Goal: Check status: Check status

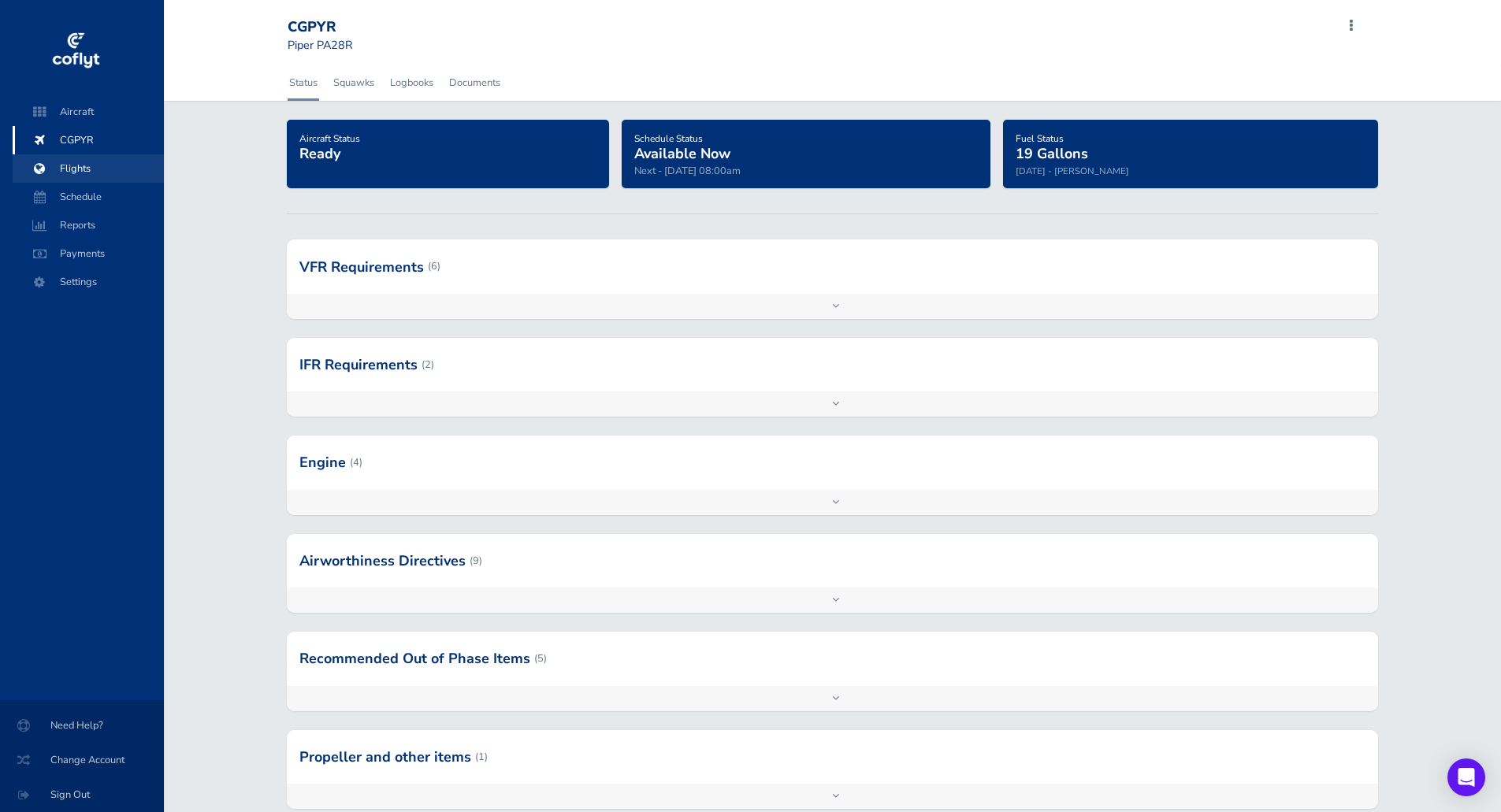
click at [86, 176] on span "Flights" at bounding box center [89, 169] width 120 height 29
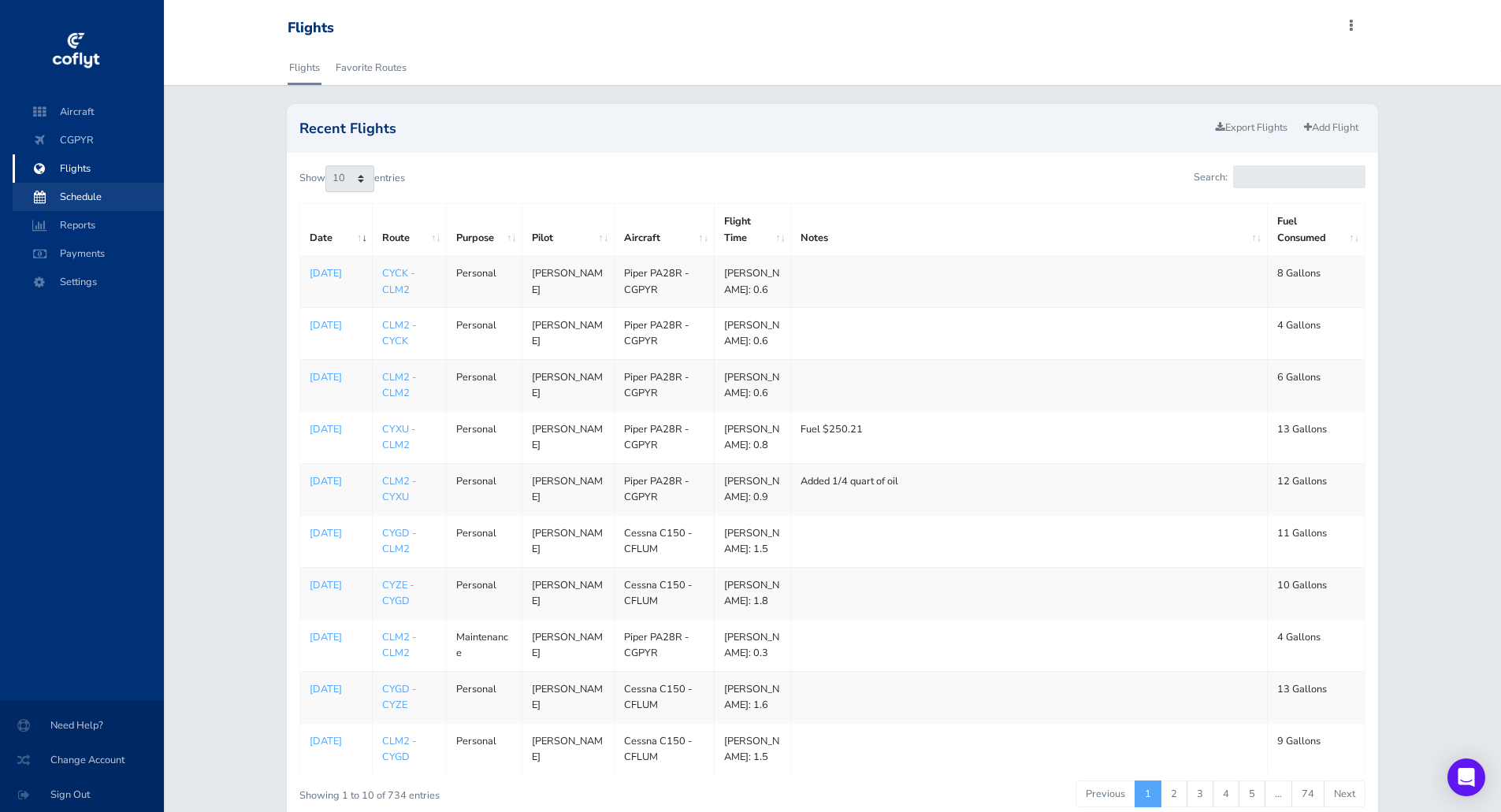
click at [88, 189] on span "Schedule" at bounding box center [89, 197] width 120 height 29
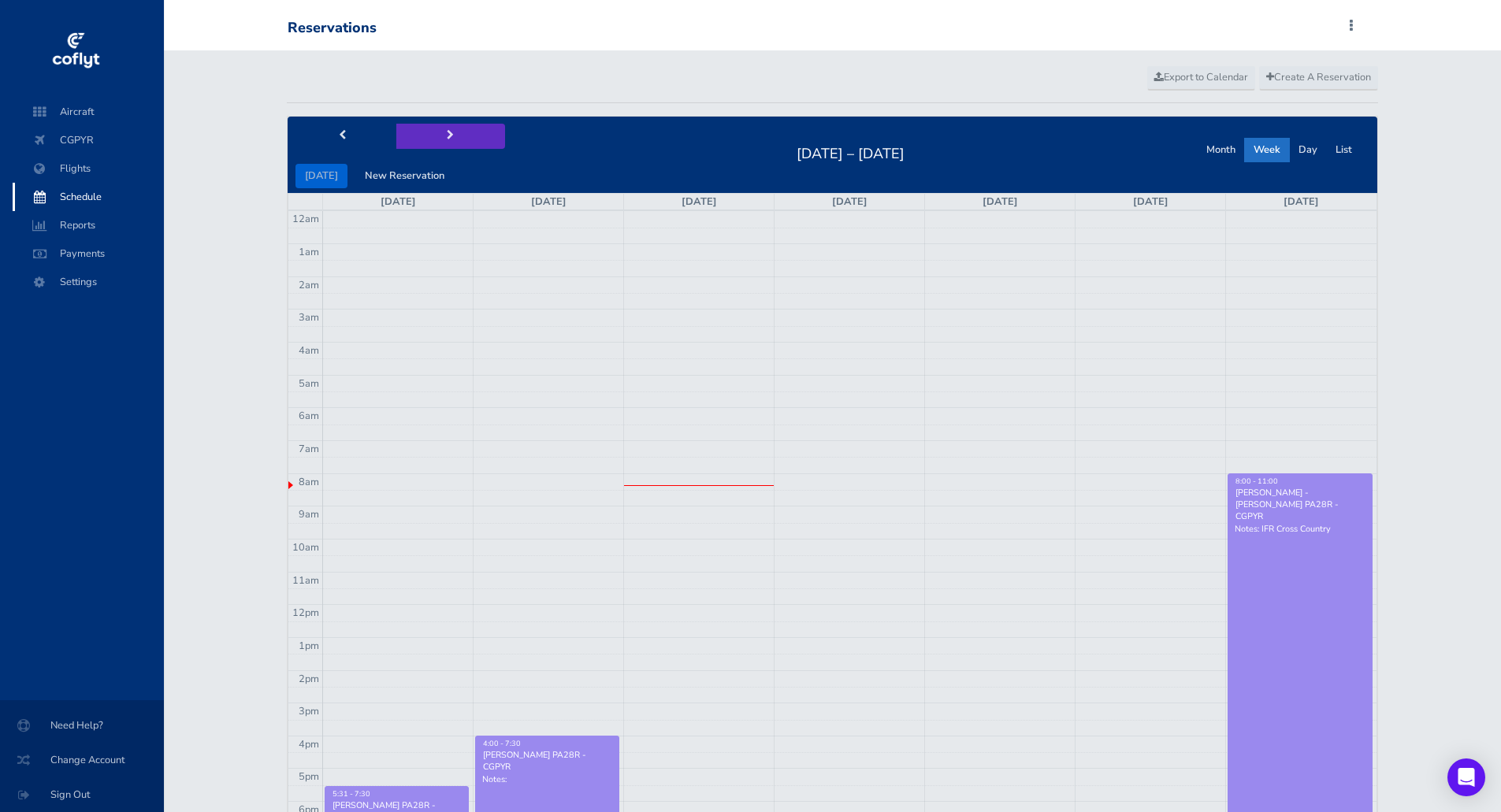
click at [446, 134] on span "next" at bounding box center [450, 135] width 7 height 10
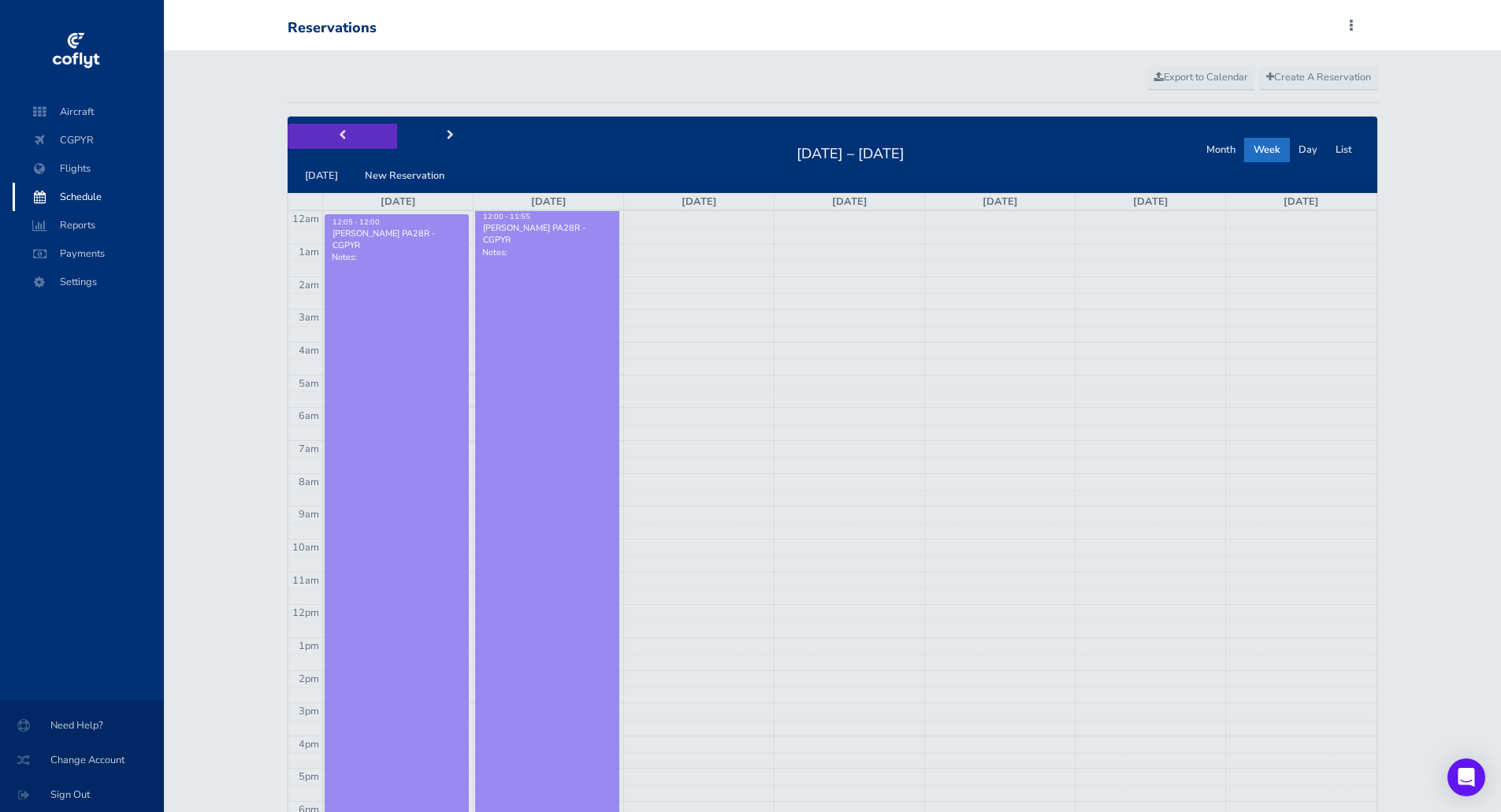
click at [340, 135] on span "prev" at bounding box center [343, 135] width 7 height 10
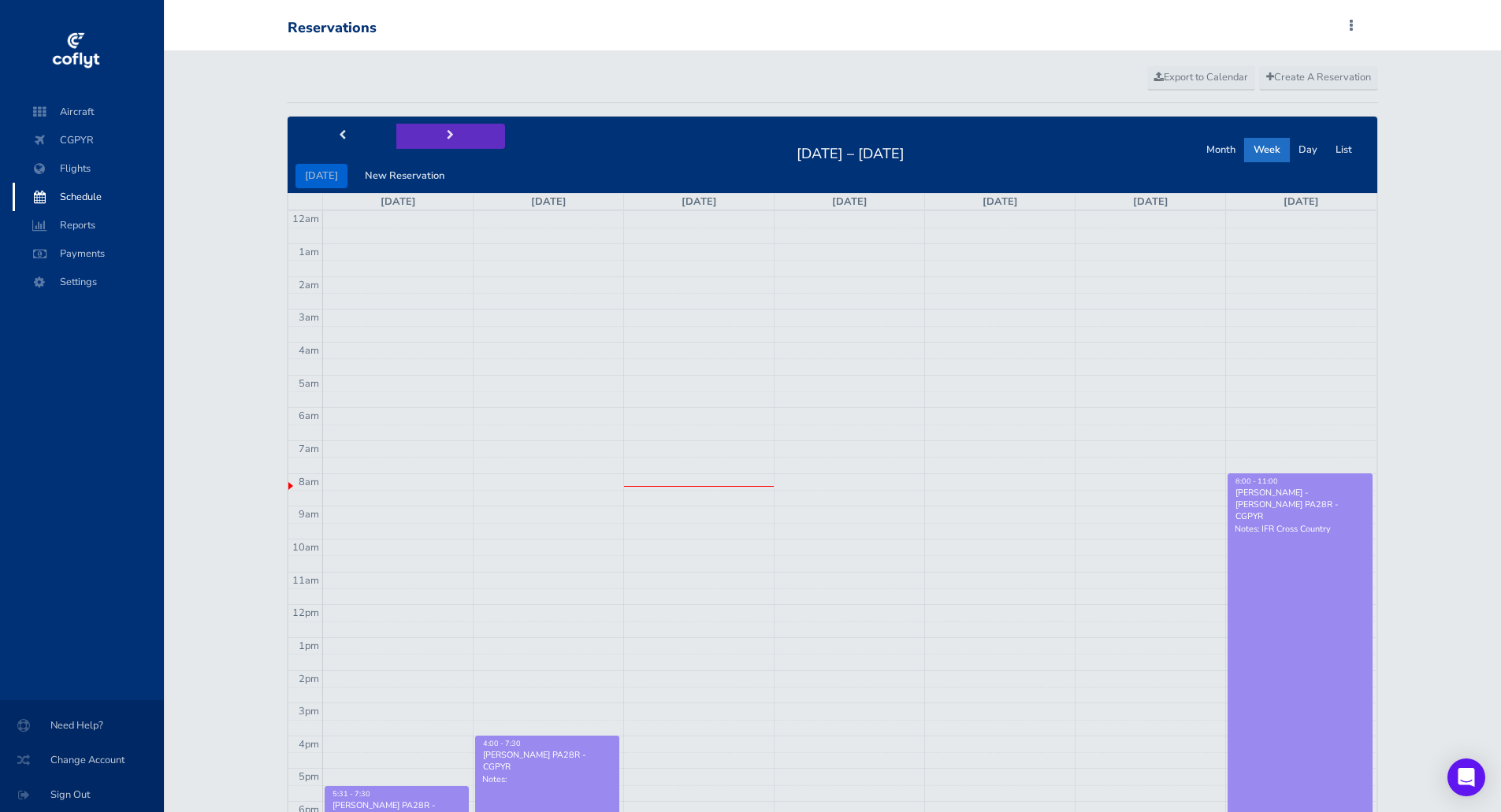
click at [452, 135] on button "next" at bounding box center [451, 135] width 109 height 24
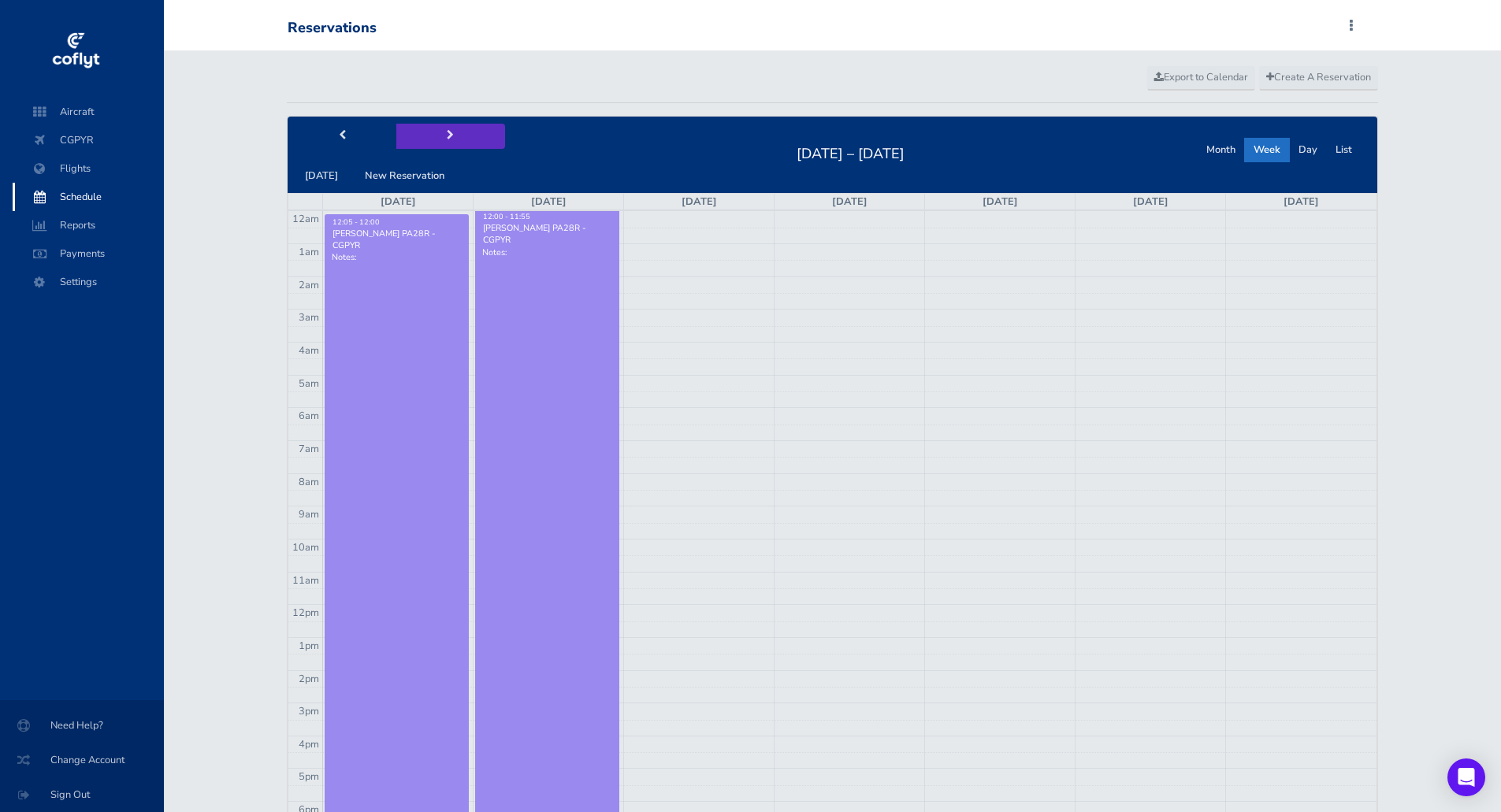
click at [454, 135] on button "next" at bounding box center [451, 135] width 109 height 24
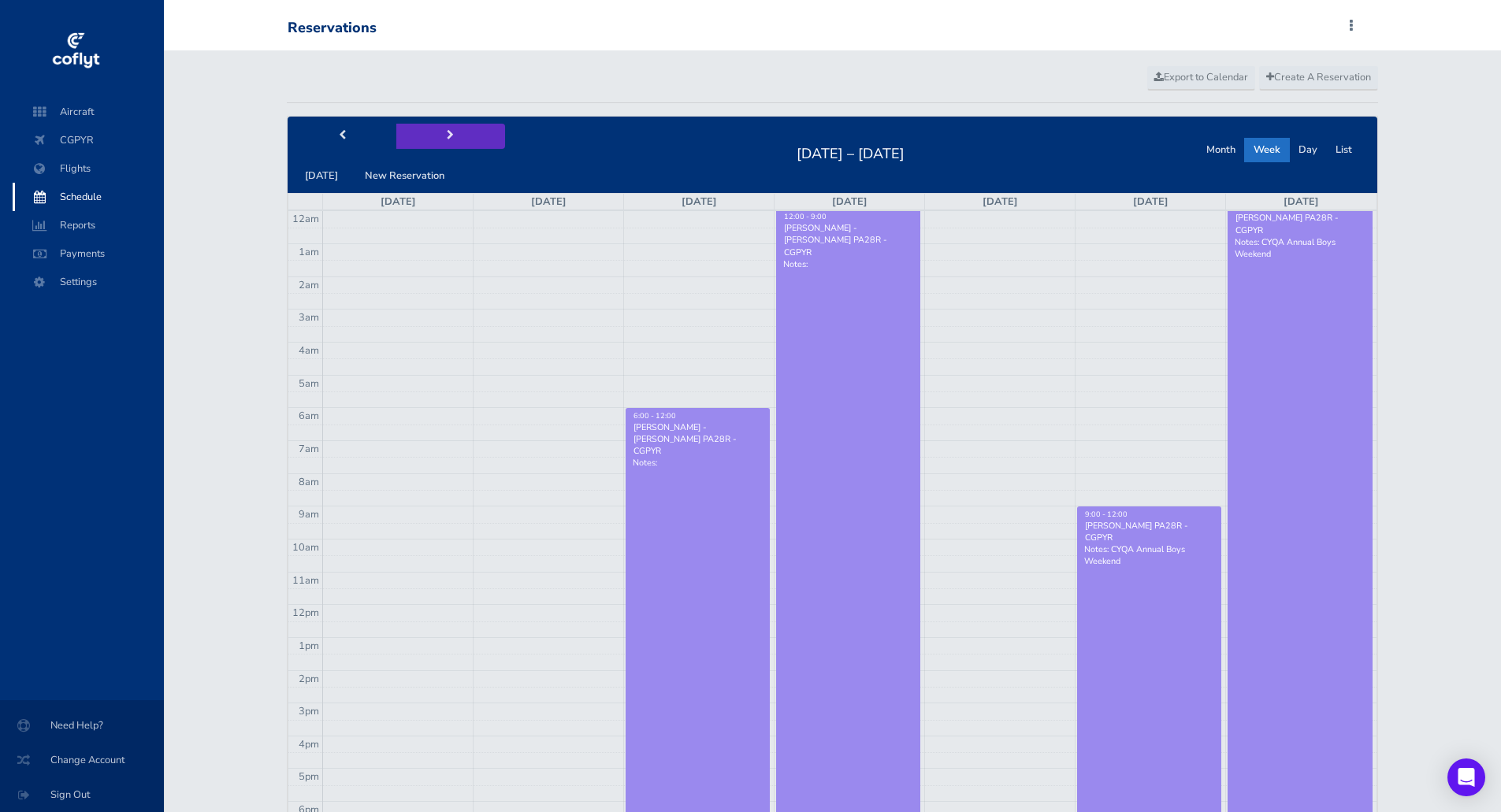
click at [447, 133] on span "next" at bounding box center [450, 135] width 7 height 10
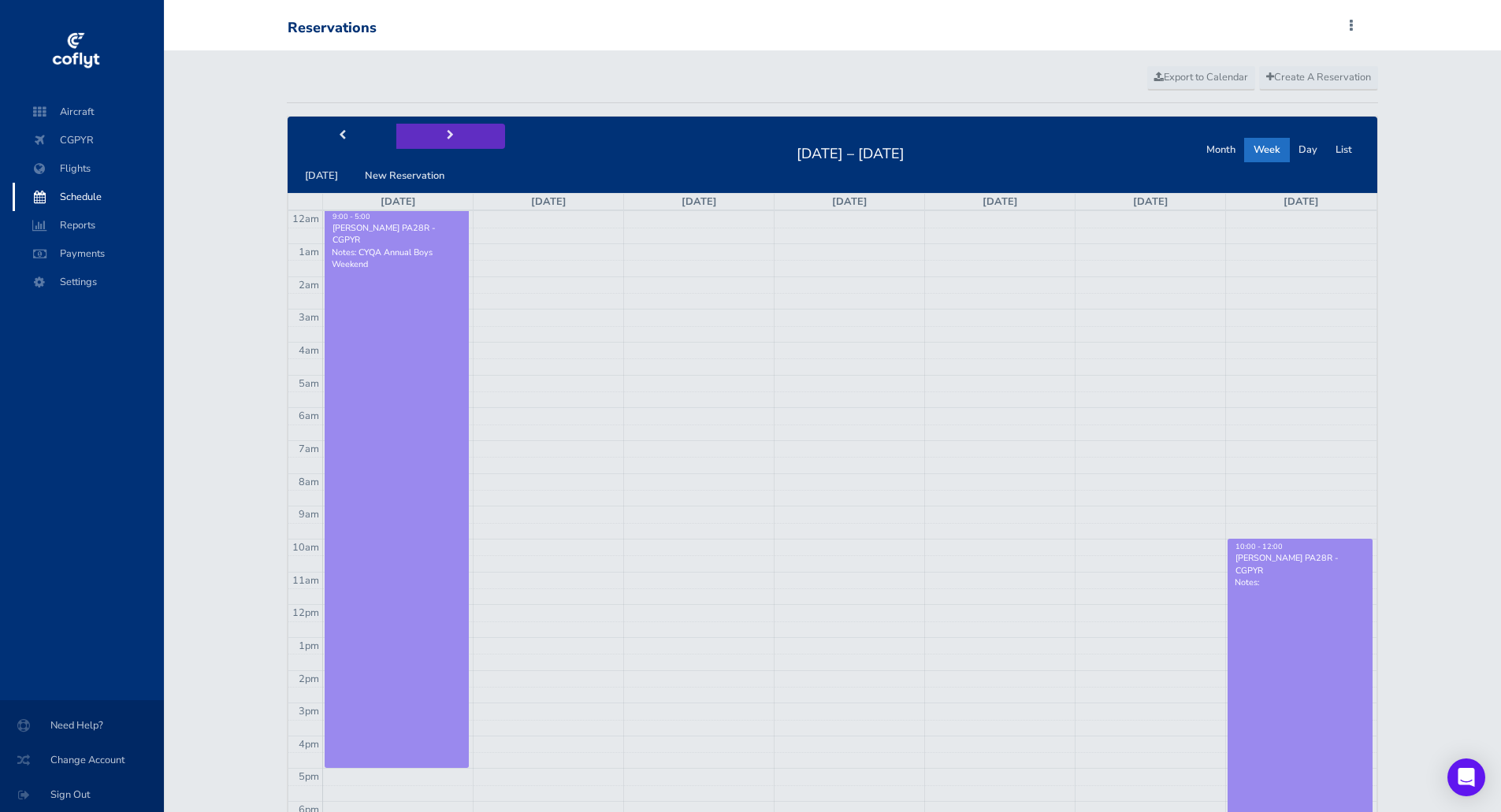
click at [447, 133] on span "next" at bounding box center [450, 135] width 7 height 10
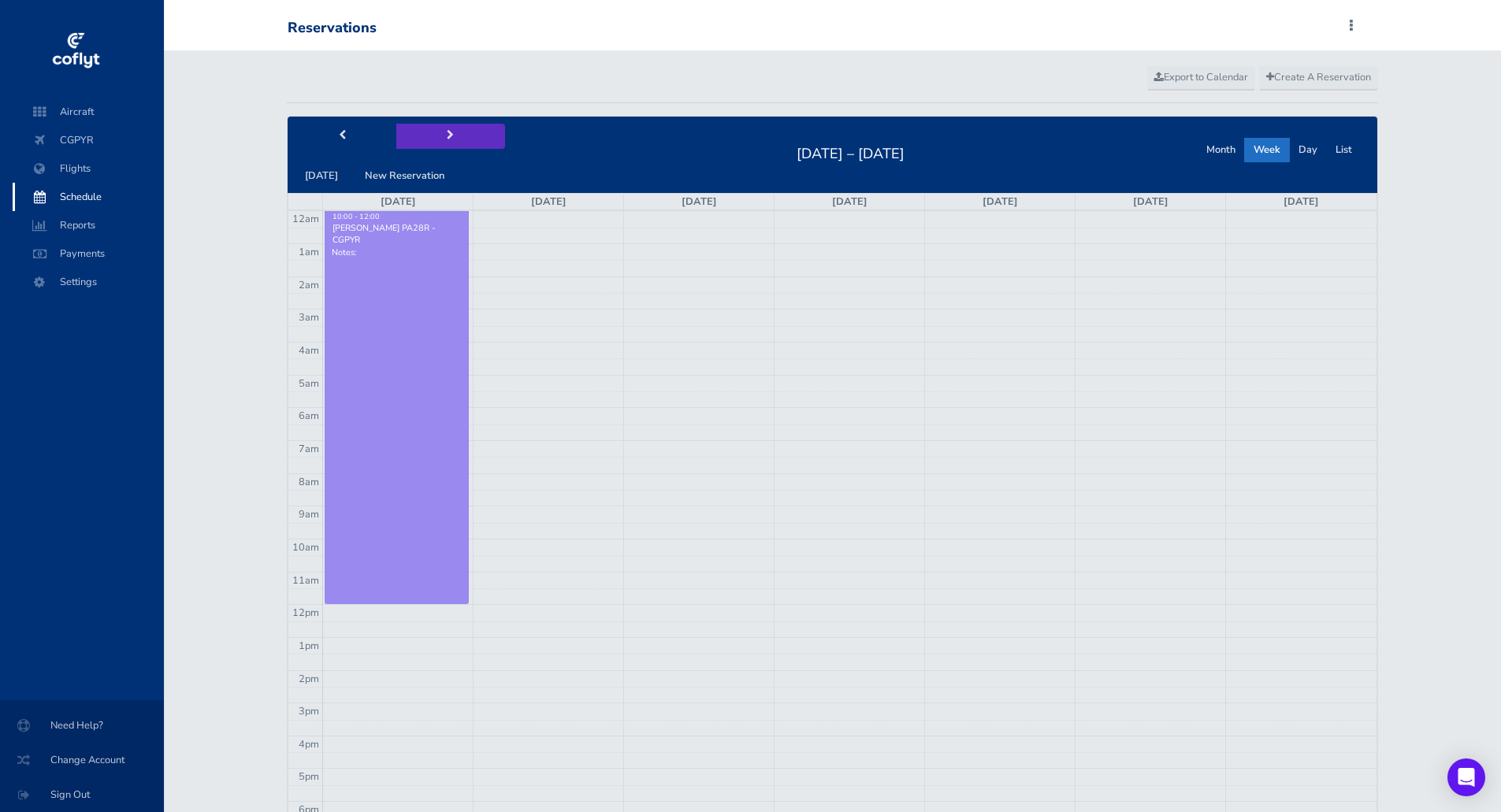
click at [447, 133] on span "next" at bounding box center [450, 135] width 7 height 10
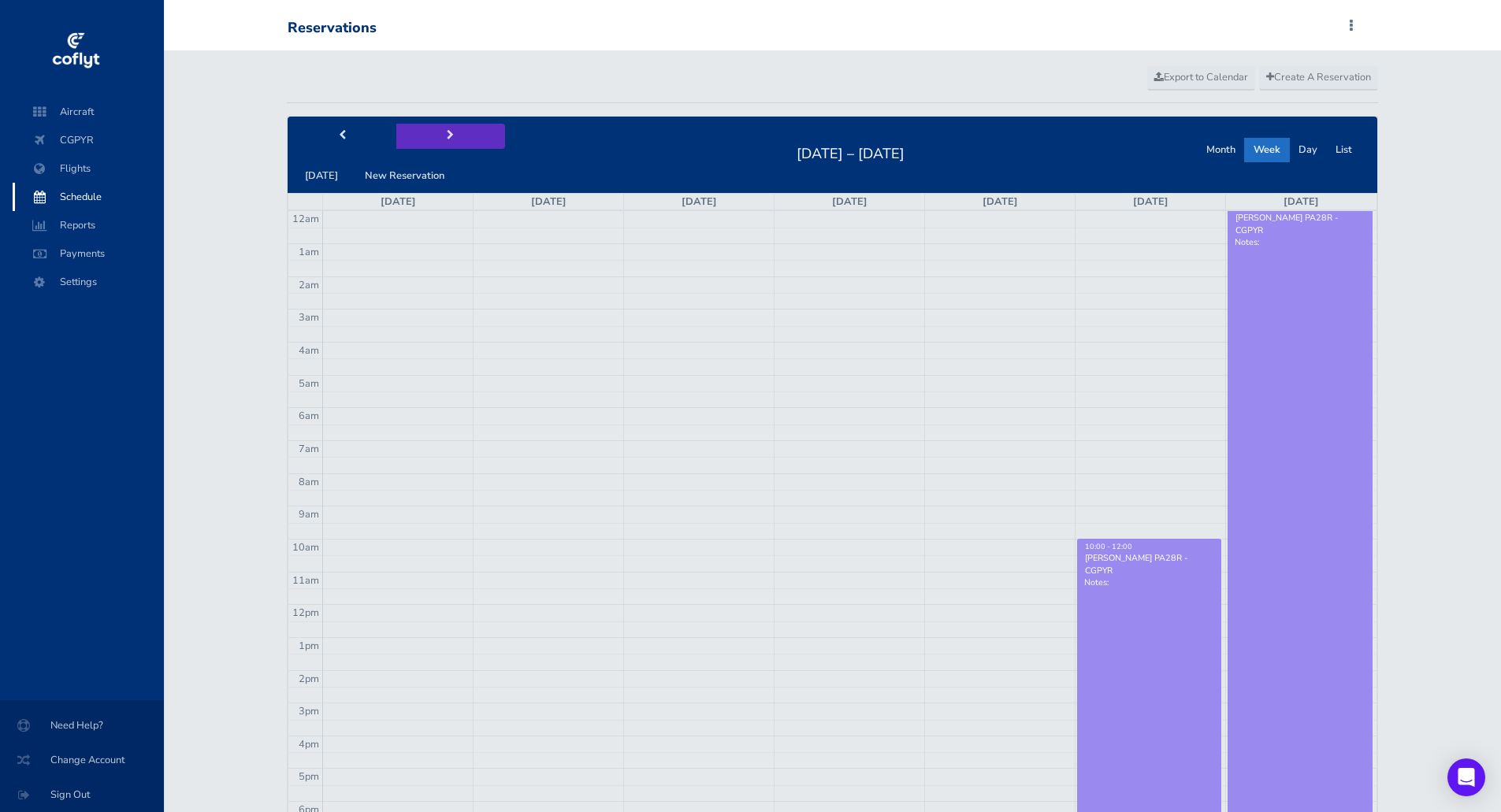
click at [447, 133] on span "next" at bounding box center [450, 135] width 7 height 10
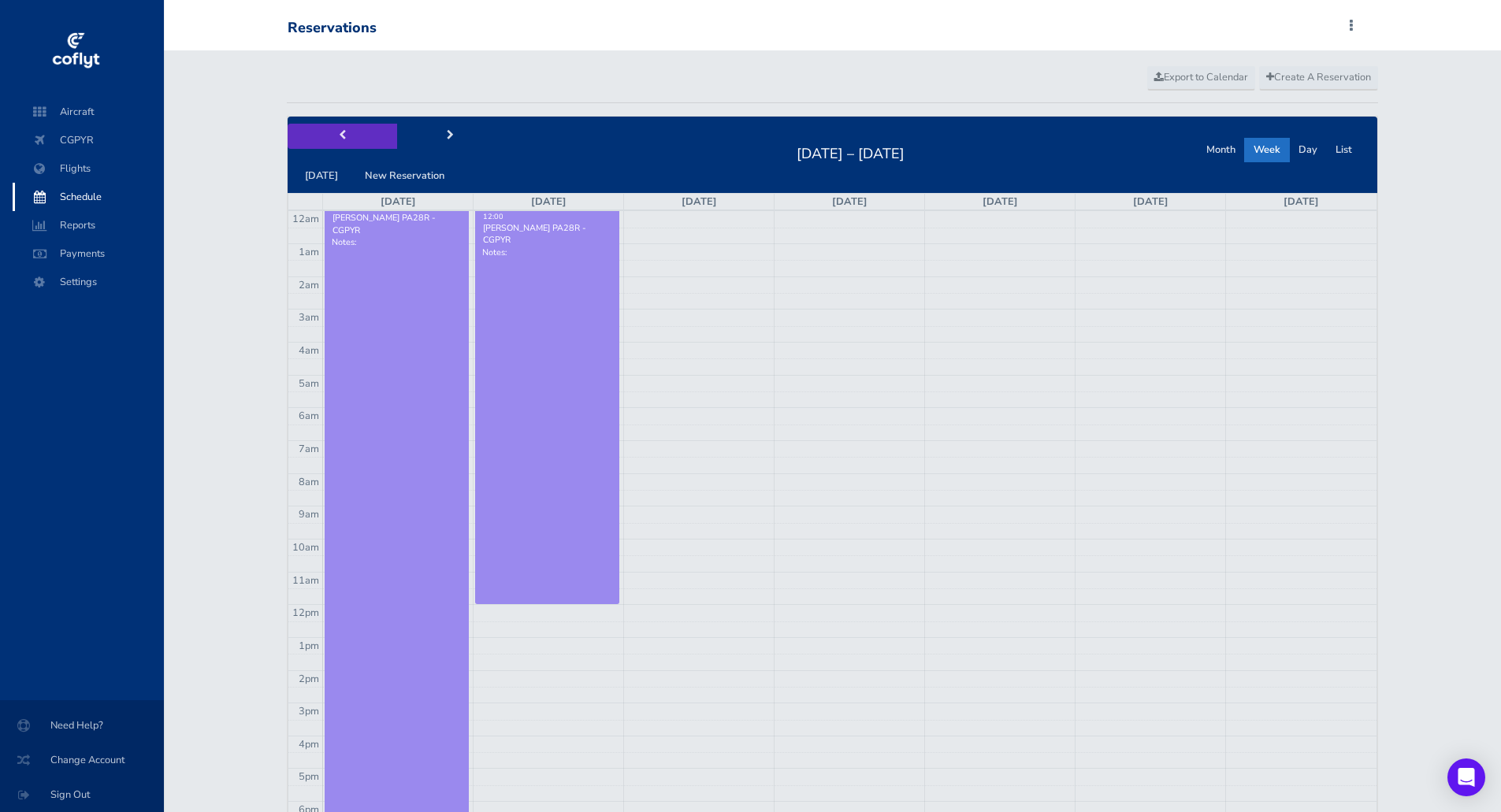
click at [355, 137] on button "prev" at bounding box center [342, 135] width 109 height 24
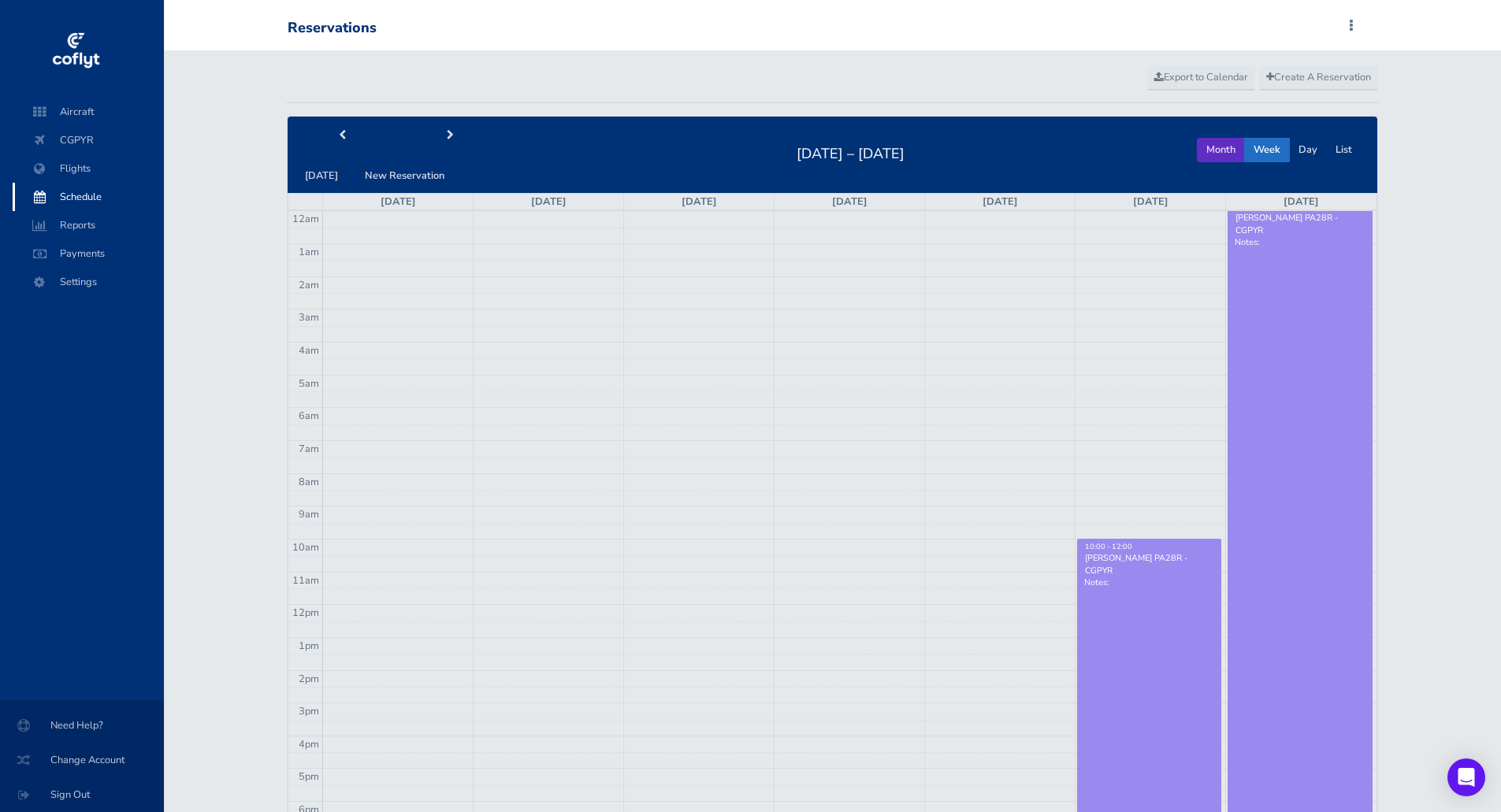
click at [1219, 146] on button "Month" at bounding box center [1221, 149] width 48 height 24
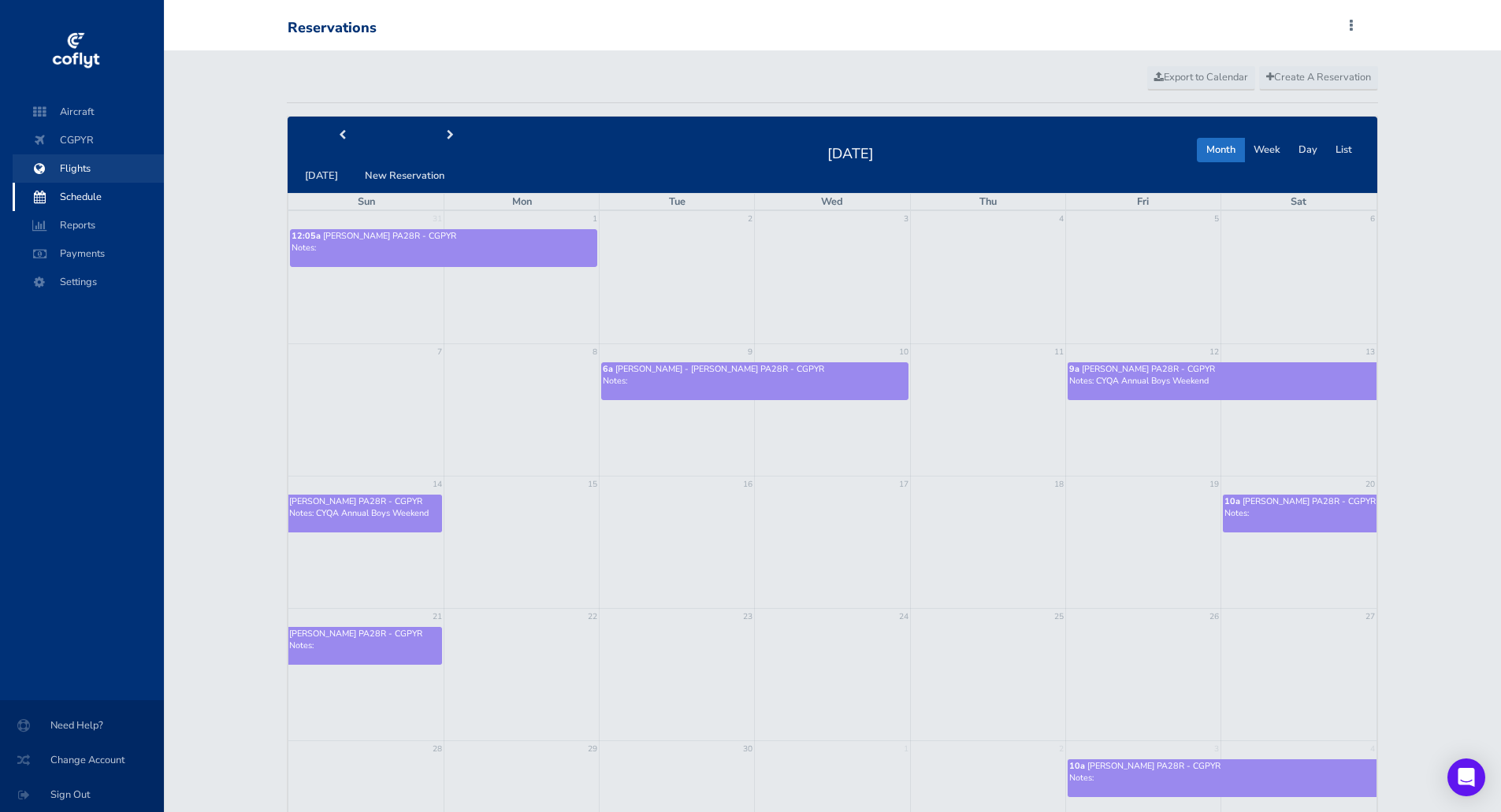
click at [80, 169] on span "Flights" at bounding box center [89, 169] width 120 height 29
